Goal: Information Seeking & Learning: Find specific fact

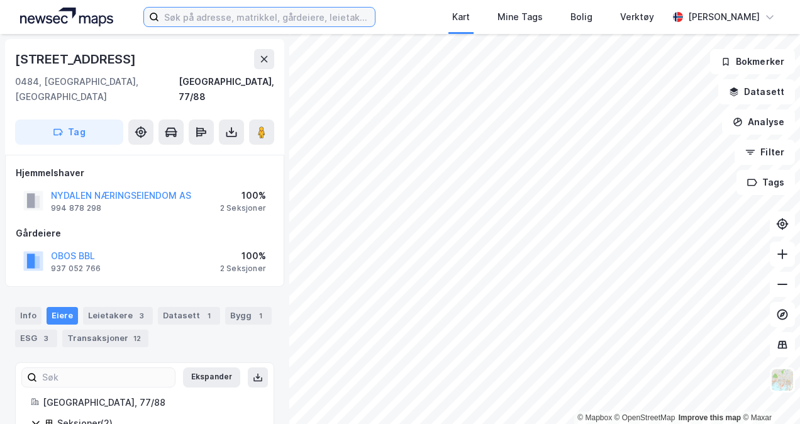
click at [262, 19] on input at bounding box center [266, 17] width 215 height 19
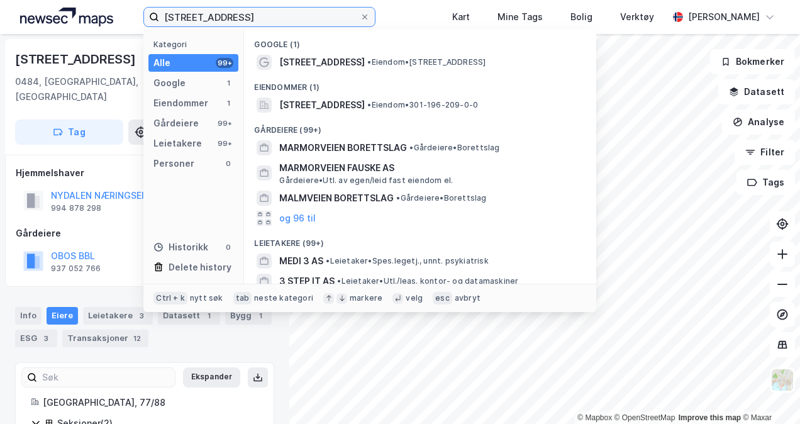
type input "[STREET_ADDRESS]"
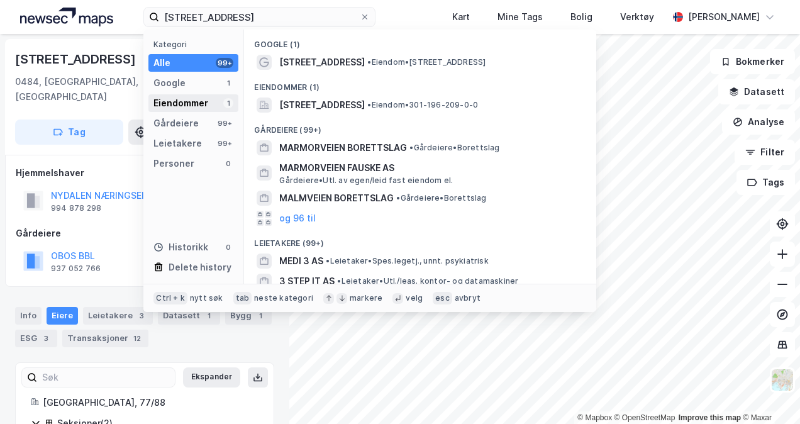
click at [215, 103] on div "Eiendommer 1" at bounding box center [193, 103] width 90 height 18
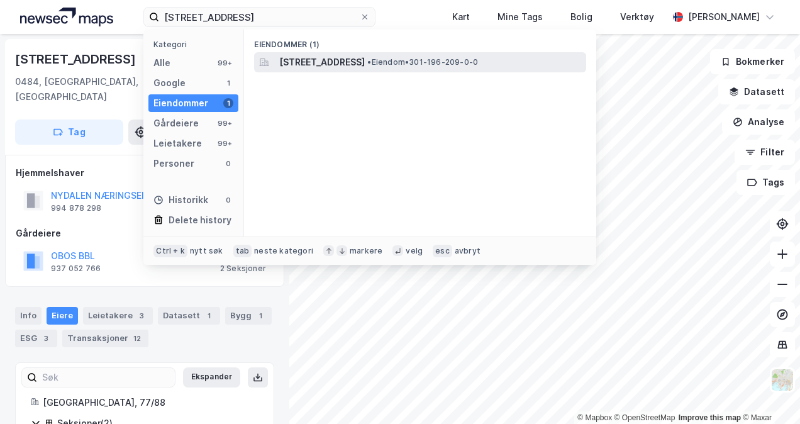
click at [323, 63] on span "[STREET_ADDRESS]" at bounding box center [322, 62] width 86 height 15
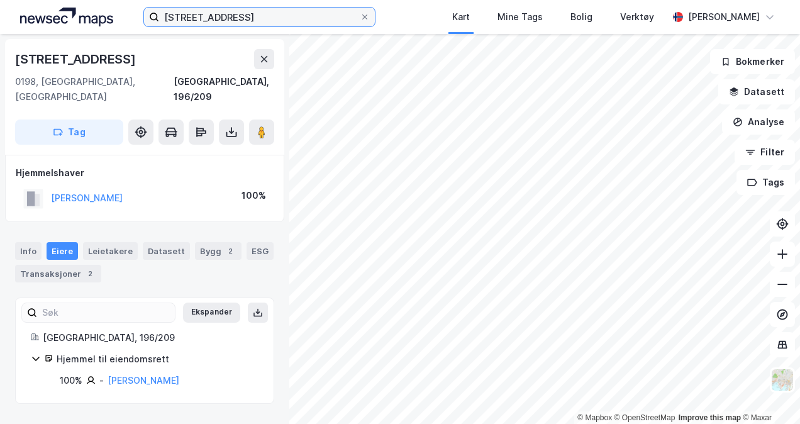
click at [254, 16] on input "[STREET_ADDRESS]" at bounding box center [259, 17] width 200 height 19
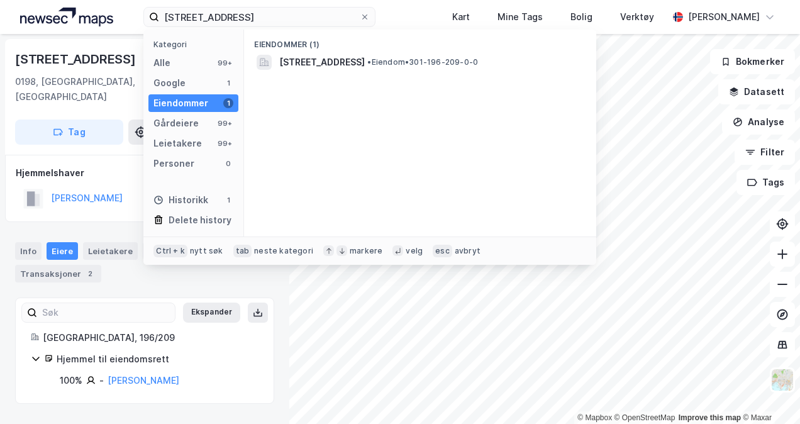
click at [192, 102] on div "Eiendommer" at bounding box center [180, 103] width 55 height 15
click at [302, 50] on div "Eiendommer (1)" at bounding box center [420, 41] width 352 height 23
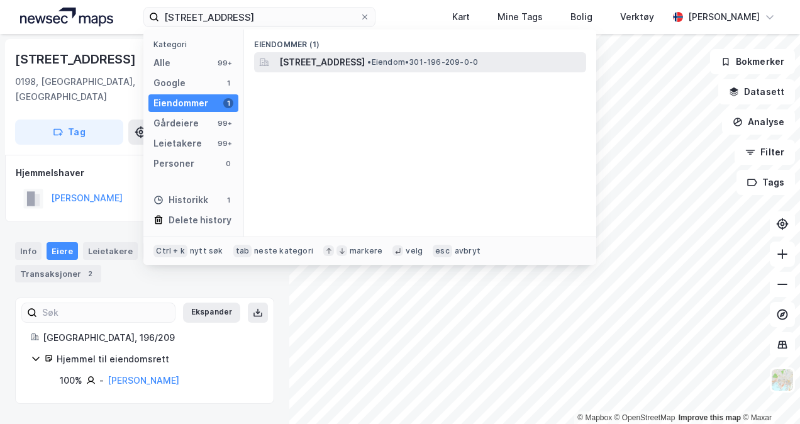
click at [302, 53] on div "[STREET_ADDRESS] • Eiendom • 301-196-209-0-0" at bounding box center [420, 62] width 332 height 20
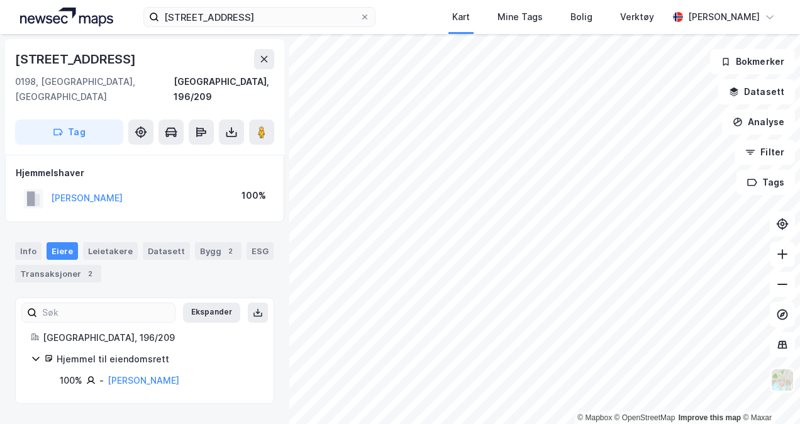
click at [35, 354] on icon at bounding box center [36, 359] width 10 height 10
